Goal: Task Accomplishment & Management: Manage account settings

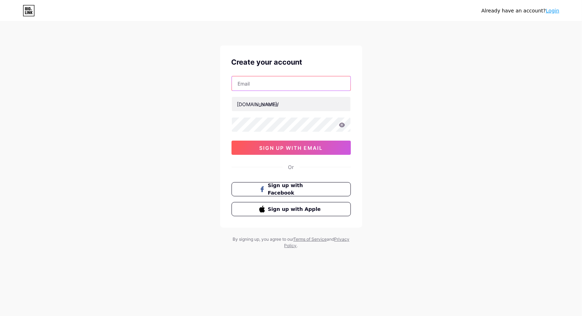
click at [273, 80] on input "text" at bounding box center [291, 83] width 119 height 14
type input "laureineonline@gmail.com"
click at [270, 102] on input "text" at bounding box center [291, 104] width 119 height 14
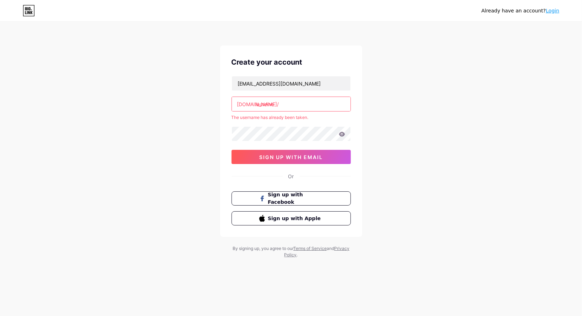
drag, startPoint x: 279, startPoint y: 105, endPoint x: 165, endPoint y: 99, distance: 113.8
click at [165, 99] on div "Already have an account? Login Create your account laureineonline@gmail.com bio…" at bounding box center [291, 140] width 582 height 281
type input "laureine"
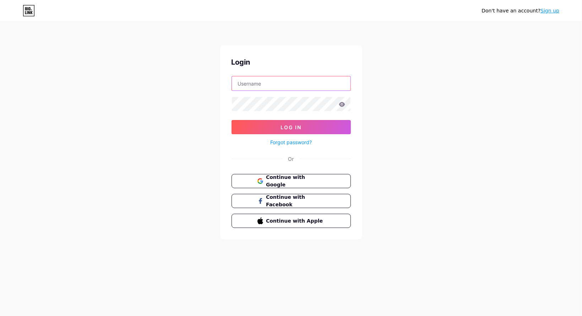
click at [257, 81] on input "text" at bounding box center [291, 83] width 119 height 14
type input "[EMAIL_ADDRESS][DOMAIN_NAME]"
click at [298, 142] on link "Forgot password?" at bounding box center [291, 141] width 42 height 7
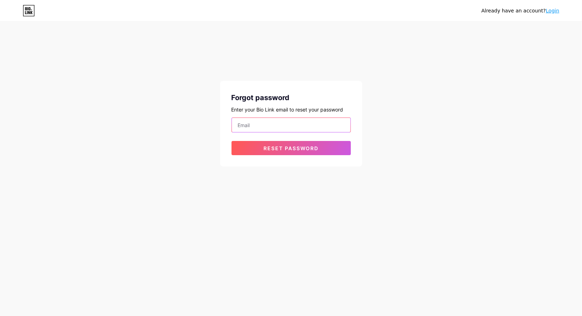
click at [257, 126] on input "email" at bounding box center [291, 125] width 119 height 14
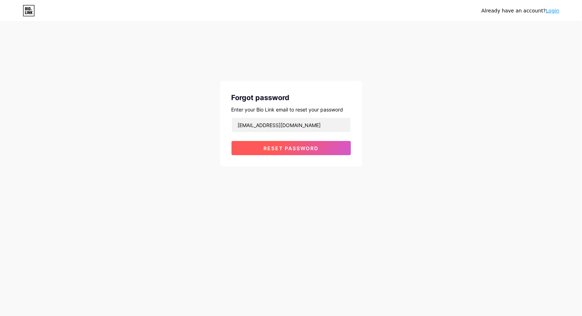
click at [294, 151] on button "Reset password" at bounding box center [290, 148] width 119 height 14
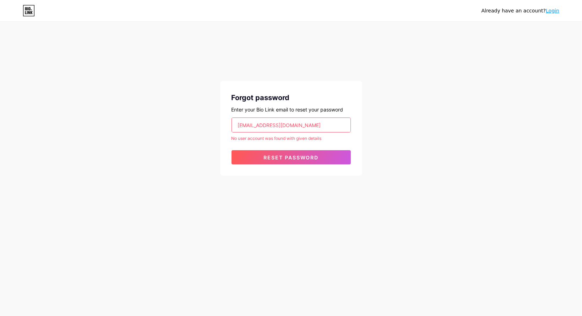
drag, startPoint x: 317, startPoint y: 124, endPoint x: 82, endPoint y: 109, distance: 235.4
click at [83, 109] on div "Already have an account? Login Forgot password Enter your Bio Link email to res…" at bounding box center [291, 99] width 582 height 198
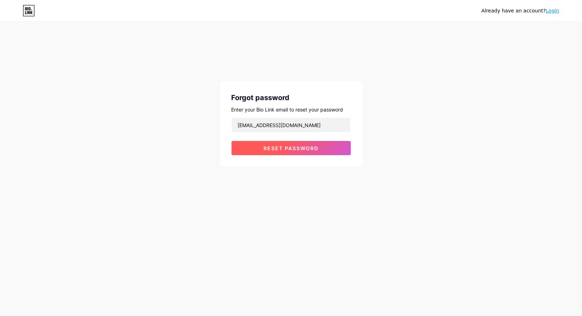
click at [273, 149] on span "Reset password" at bounding box center [290, 148] width 55 height 6
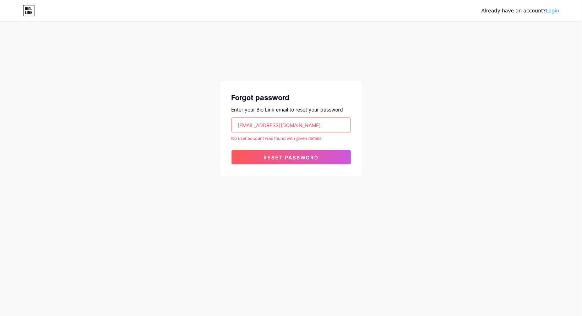
drag, startPoint x: 318, startPoint y: 127, endPoint x: 112, endPoint y: 119, distance: 206.3
click at [113, 119] on div "Already have an account? Login Forgot password Enter your Bio Link email to res…" at bounding box center [291, 99] width 582 height 198
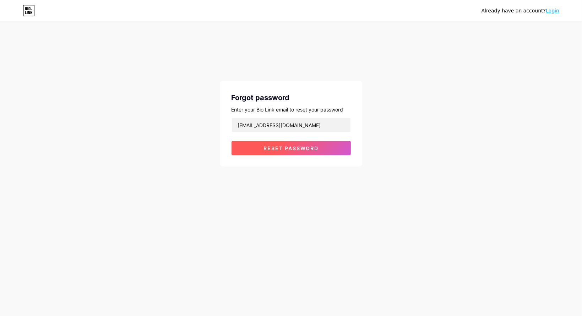
click at [260, 148] on button "Reset password" at bounding box center [290, 148] width 119 height 14
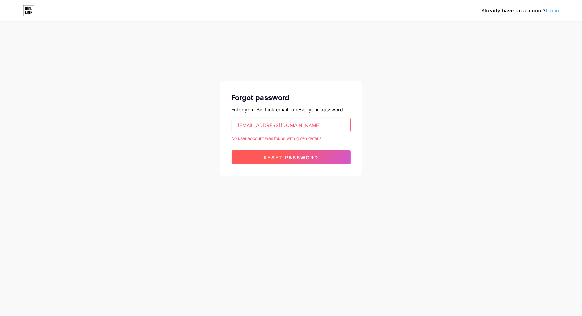
click at [290, 160] on span "Reset password" at bounding box center [290, 157] width 55 height 6
drag, startPoint x: 278, startPoint y: 125, endPoint x: 128, endPoint y: 119, distance: 150.2
click at [128, 119] on div "Already have an account? Login Forgot password Enter your Bio Link email to res…" at bounding box center [291, 99] width 582 height 198
type input "lauramak2000@gmail.com"
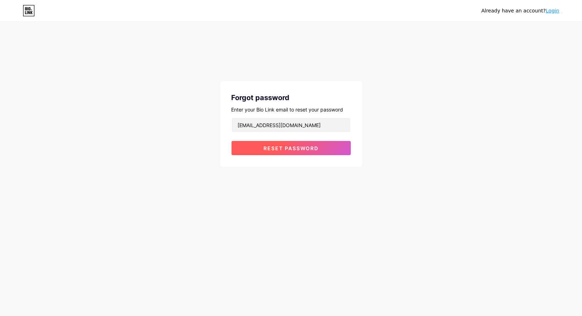
click at [300, 146] on span "Reset password" at bounding box center [290, 148] width 55 height 6
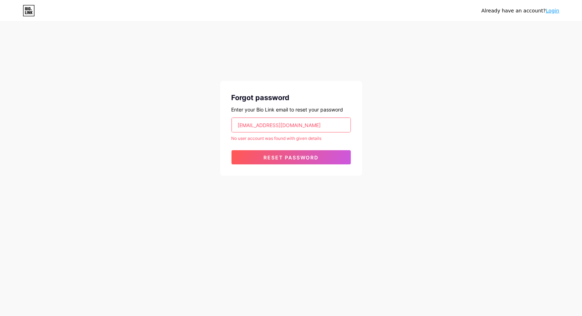
drag, startPoint x: 318, startPoint y: 122, endPoint x: 131, endPoint y: 126, distance: 187.8
click at [131, 126] on div "Already have an account? Login Forgot password Enter your Bio Link email to res…" at bounding box center [291, 99] width 582 height 198
type input "growwithlauraa@gmail.com"
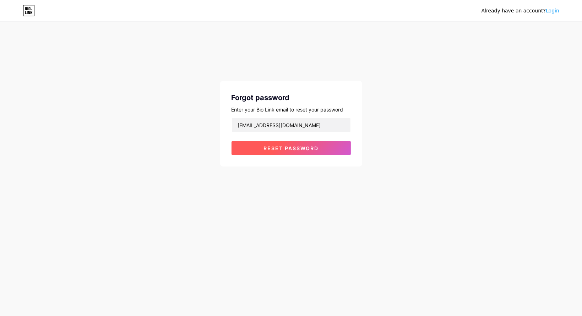
click at [290, 145] on span "Reset password" at bounding box center [290, 148] width 55 height 6
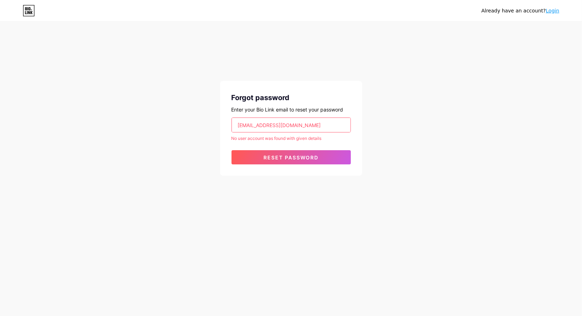
drag, startPoint x: 323, startPoint y: 125, endPoint x: 155, endPoint y: 123, distance: 167.9
click at [155, 123] on div "Already have an account? Login Forgot password Enter your Bio Link email to res…" at bounding box center [291, 99] width 582 height 198
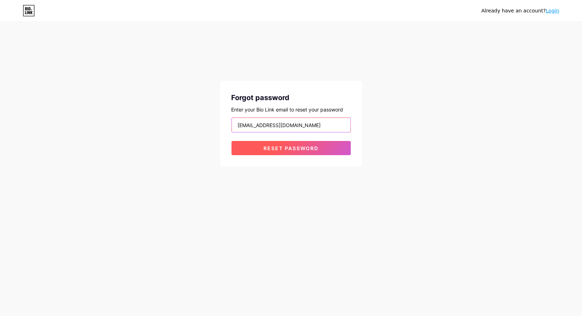
type input "dealicioustees@gmail.com"
click at [288, 151] on button "Reset password" at bounding box center [290, 148] width 119 height 14
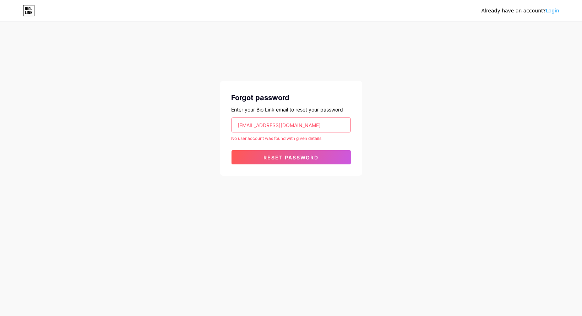
click at [30, 12] on icon at bounding box center [29, 10] width 12 height 11
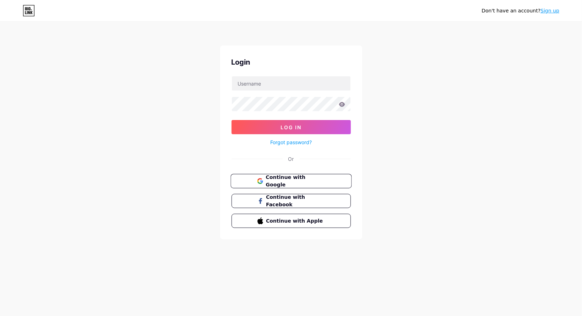
click at [289, 181] on span "Continue with Google" at bounding box center [294, 181] width 59 height 15
